Goal: Information Seeking & Learning: Learn about a topic

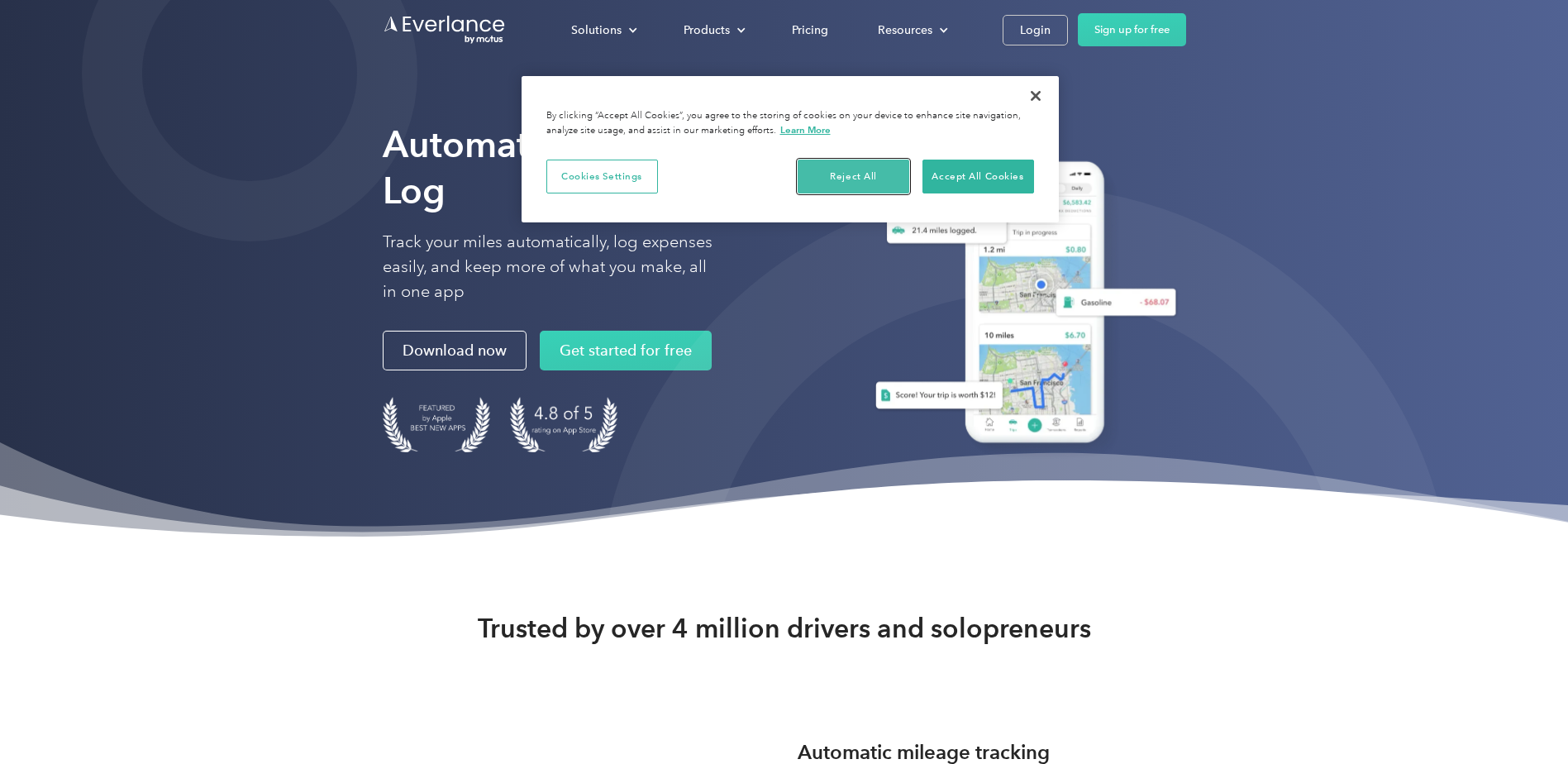
click at [844, 179] on button "Reject All" at bounding box center [853, 176] width 112 height 34
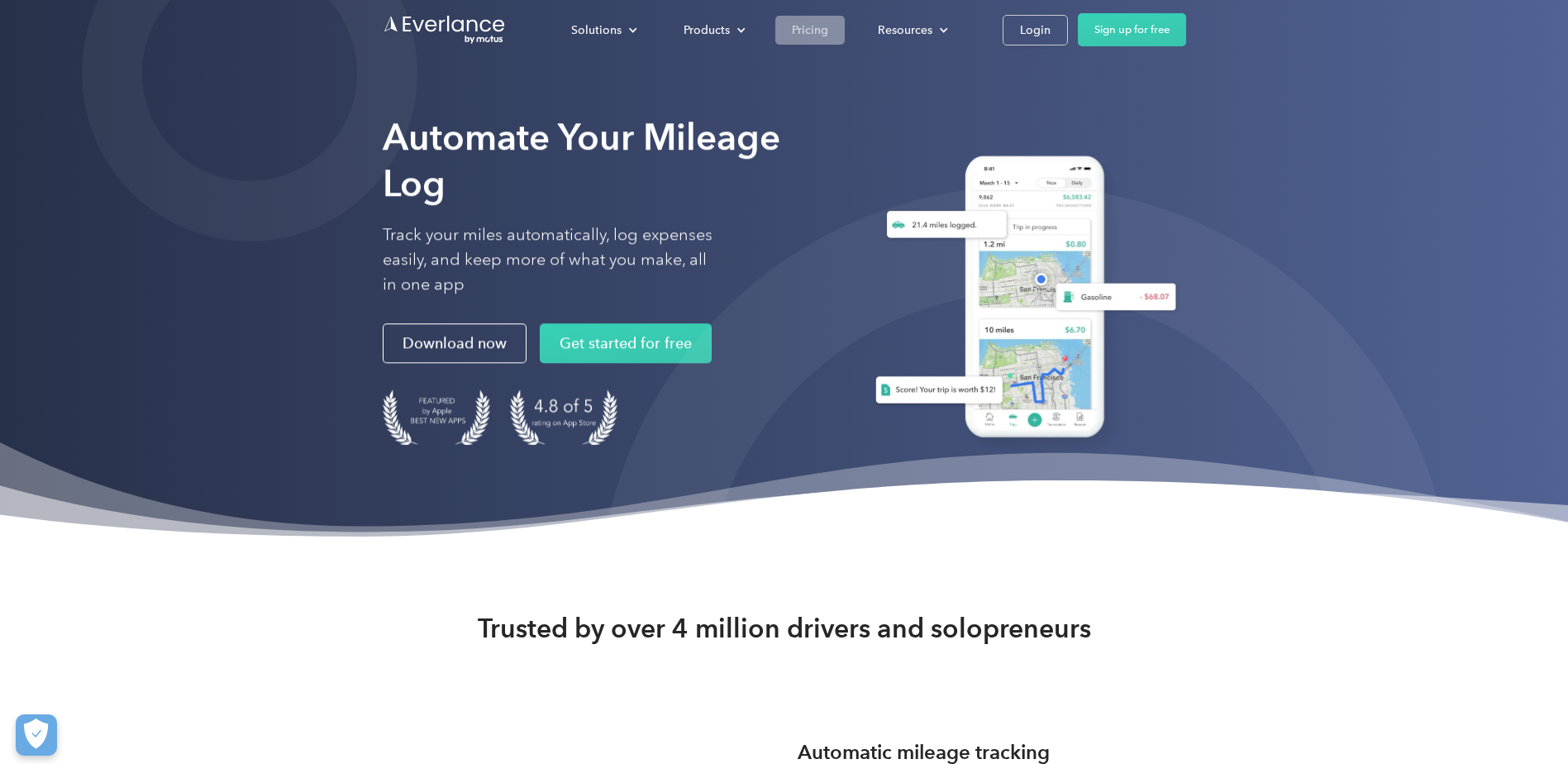
click at [810, 28] on div "Pricing" at bounding box center [810, 30] width 36 height 20
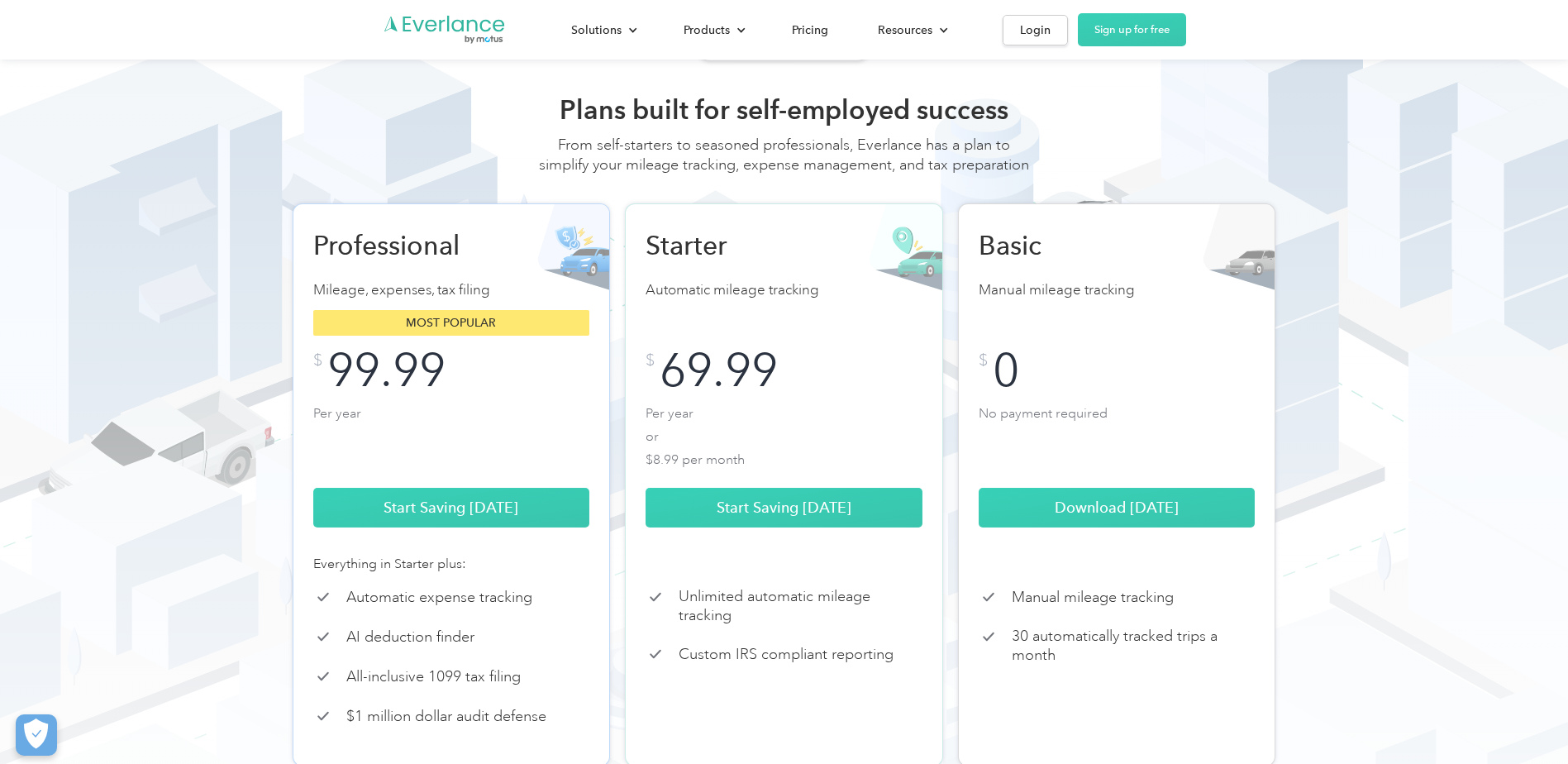
scroll to position [138, 0]
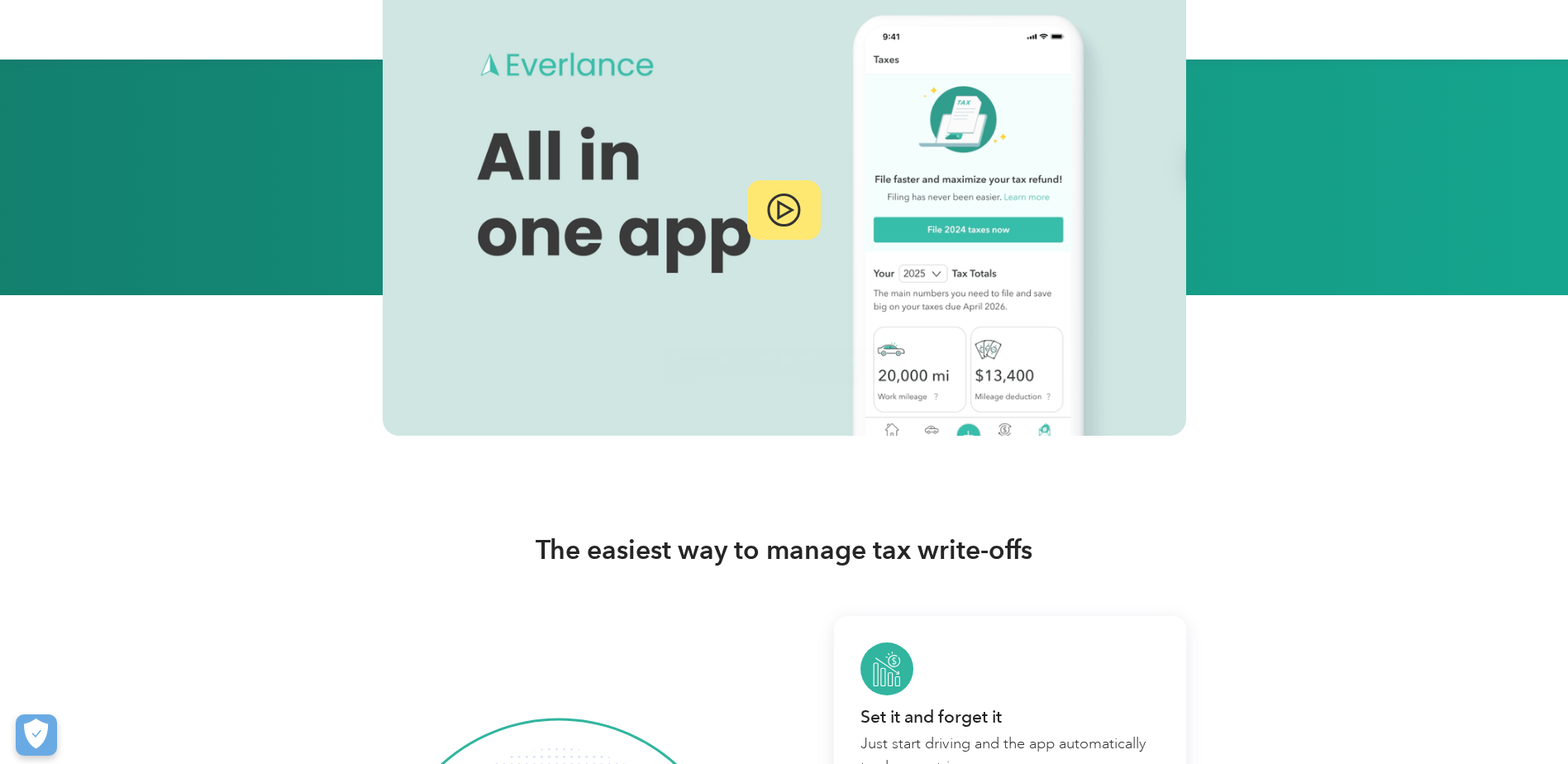
scroll to position [275, 0]
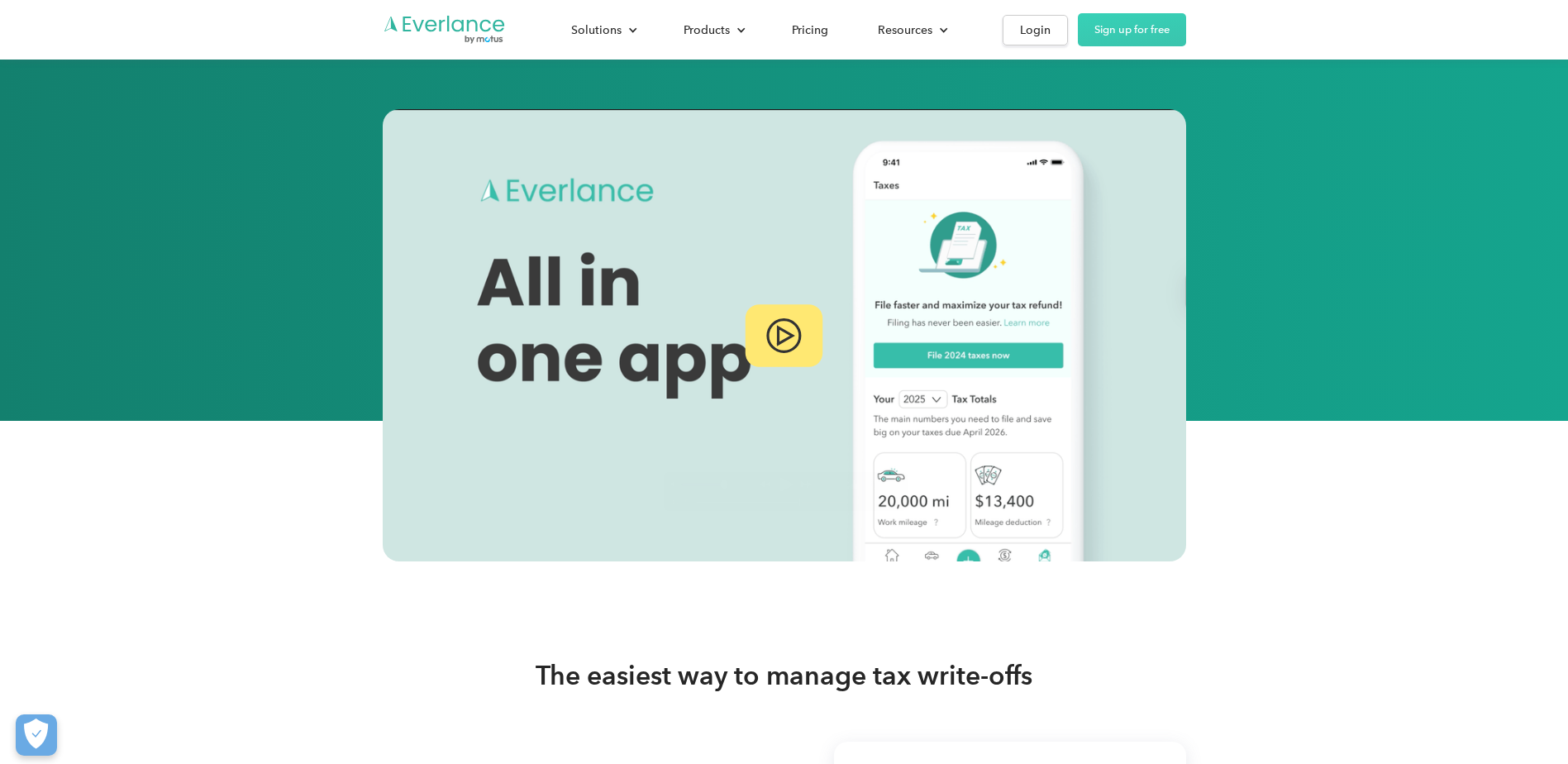
click at [784, 332] on img at bounding box center [784, 335] width 35 height 34
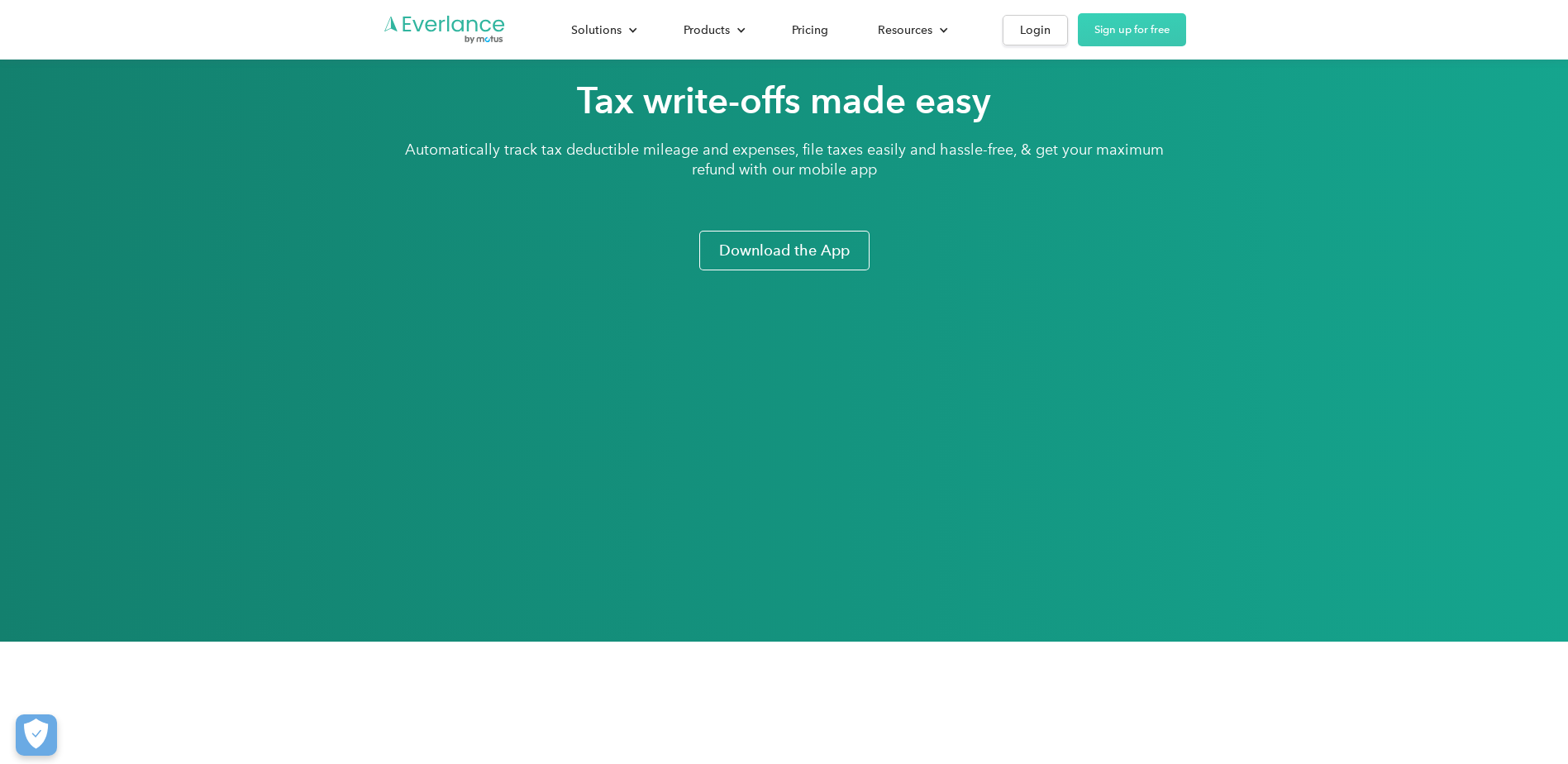
scroll to position [0, 0]
